Goal: Share content: Share content

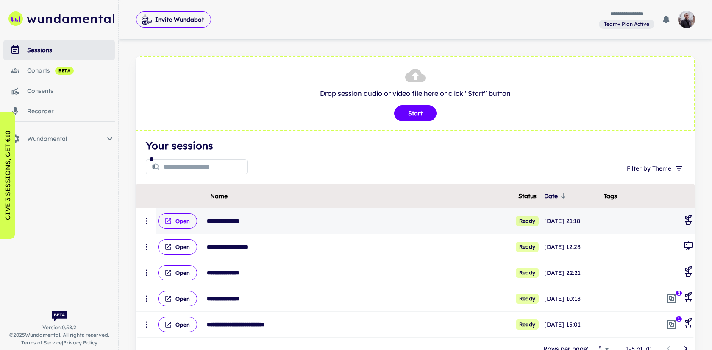
click at [182, 224] on button "Open" at bounding box center [177, 220] width 39 height 15
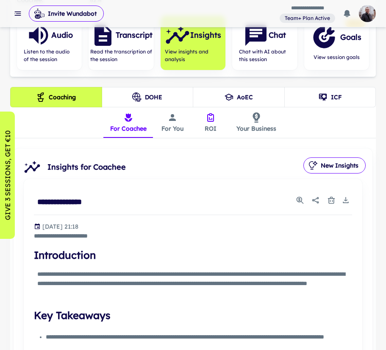
scroll to position [144, 0]
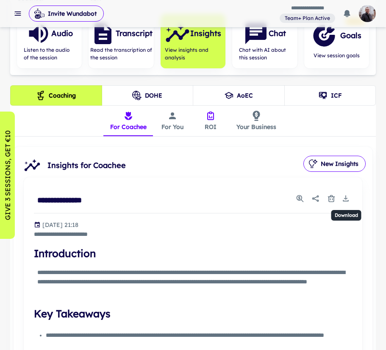
click at [342, 200] on icon "Download" at bounding box center [346, 198] width 8 height 8
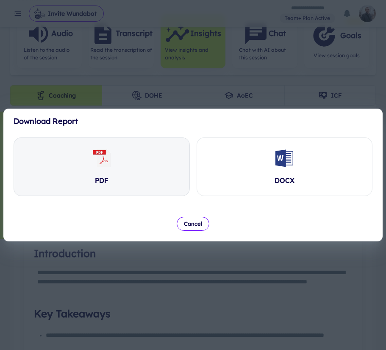
click at [145, 155] on div "PDF" at bounding box center [101, 167] width 175 height 58
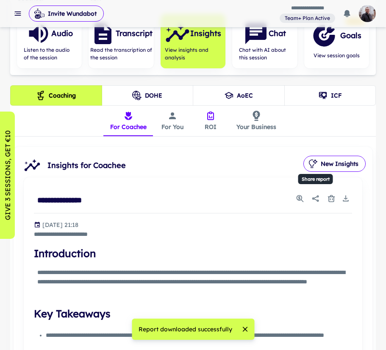
click at [315, 192] on button "Share report" at bounding box center [315, 198] width 15 height 15
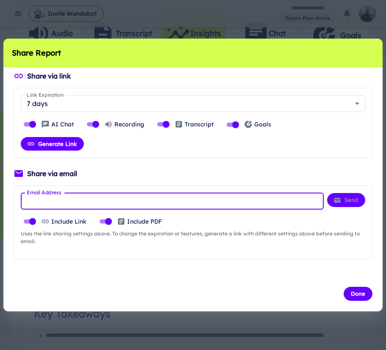
click at [112, 199] on input "Email Address" at bounding box center [172, 200] width 303 height 17
type input "********"
click at [341, 206] on button "Send" at bounding box center [346, 200] width 38 height 14
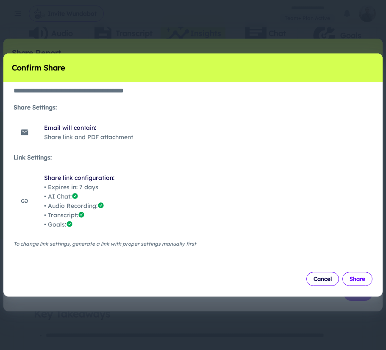
click at [352, 275] on button "Share" at bounding box center [357, 279] width 30 height 14
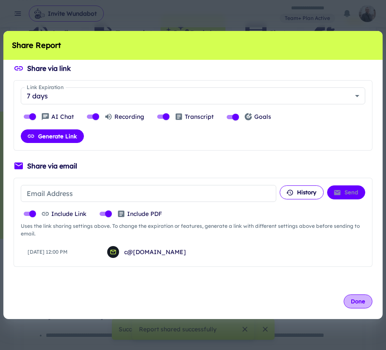
click at [353, 303] on button "Done" at bounding box center [358, 301] width 29 height 14
